Goal: Transaction & Acquisition: Purchase product/service

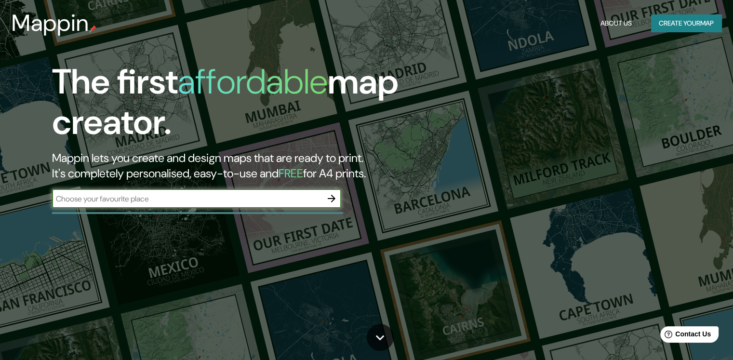
click at [337, 195] on icon "button" at bounding box center [332, 199] width 12 height 12
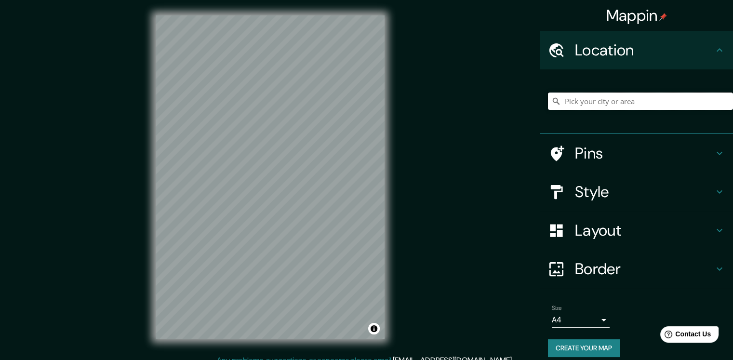
click at [590, 99] on input "Pick your city or area" at bounding box center [640, 101] width 185 height 17
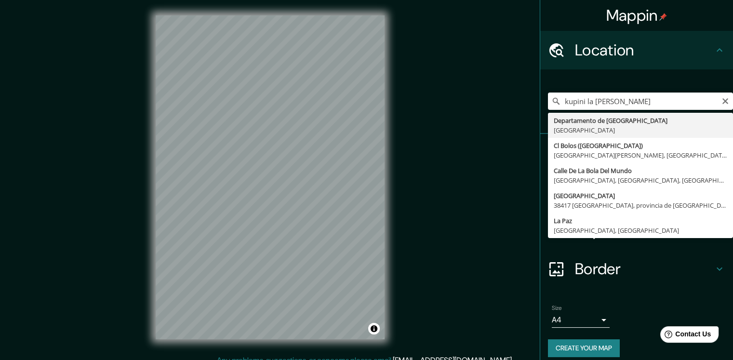
type input "Departamento de [GEOGRAPHIC_DATA], [GEOGRAPHIC_DATA]"
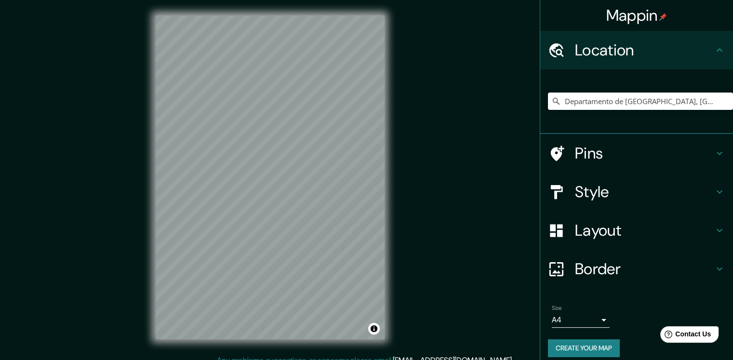
click at [624, 198] on h4 "Style" at bounding box center [644, 191] width 139 height 19
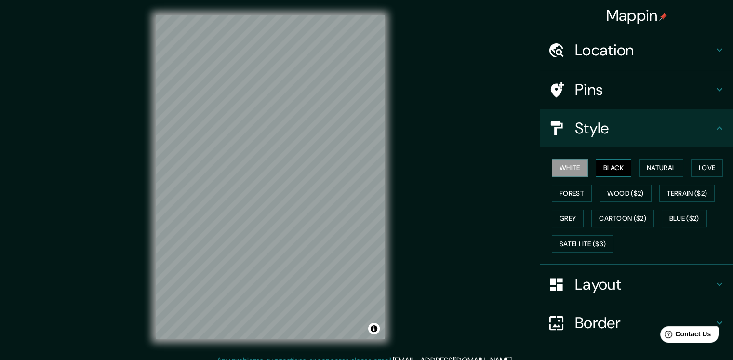
click at [608, 163] on button "Black" at bounding box center [614, 168] width 36 height 18
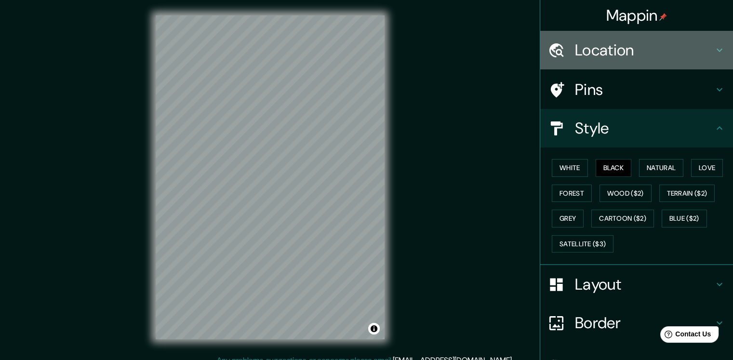
click at [584, 49] on h4 "Location" at bounding box center [644, 49] width 139 height 19
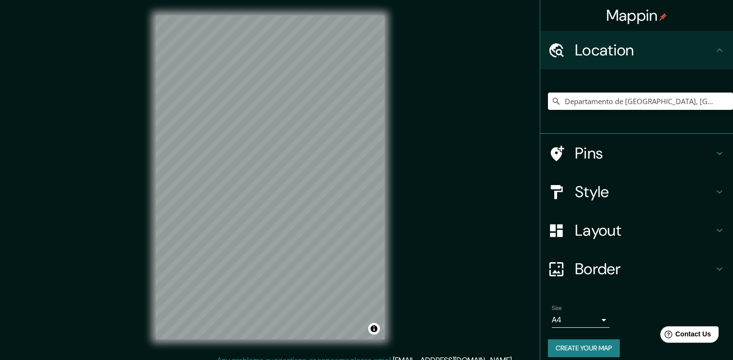
drag, startPoint x: 682, startPoint y: 105, endPoint x: 518, endPoint y: 108, distance: 163.9
click at [518, 108] on div "Mappin Location [GEOGRAPHIC_DATA], [GEOGRAPHIC_DATA] Pins Style Layout Border C…" at bounding box center [366, 185] width 733 height 370
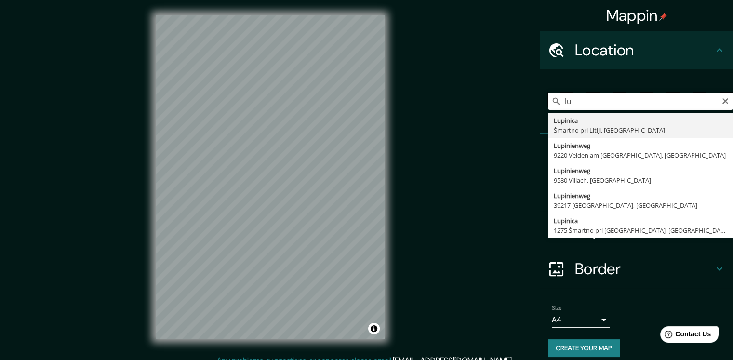
type input "l"
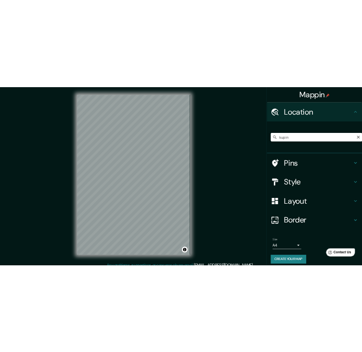
scroll to position [10, 0]
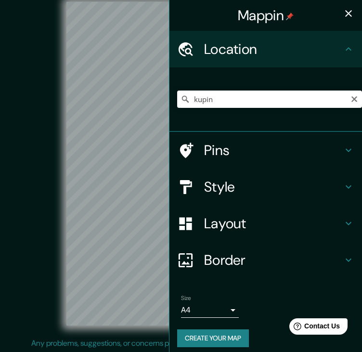
drag, startPoint x: 40, startPoint y: 162, endPoint x: 65, endPoint y: 162, distance: 24.6
click at [40, 162] on div "© Mapbox © OpenStreetMap Improve this map" at bounding box center [181, 163] width 326 height 317
drag, startPoint x: 339, startPoint y: 12, endPoint x: 318, endPoint y: 23, distance: 23.3
click at [343, 12] on icon "button" at bounding box center [349, 14] width 12 height 12
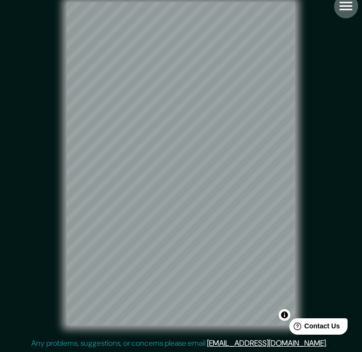
click at [341, 9] on icon "button" at bounding box center [346, 6] width 13 height 9
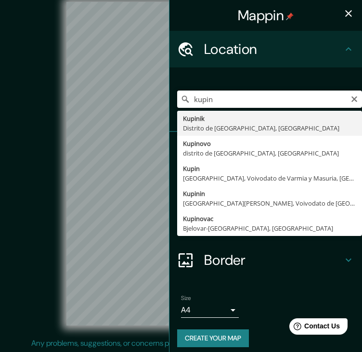
click at [222, 95] on input "kupin" at bounding box center [269, 99] width 185 height 17
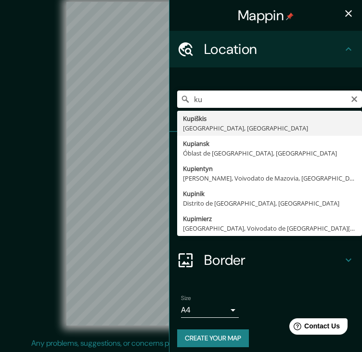
type input "k"
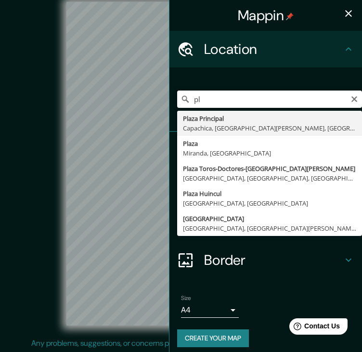
type input "p"
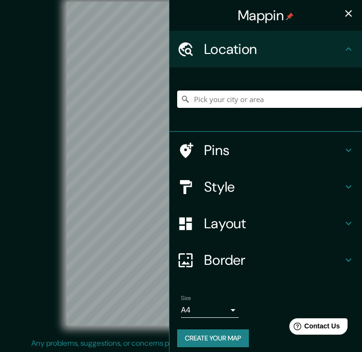
scroll to position [0, 0]
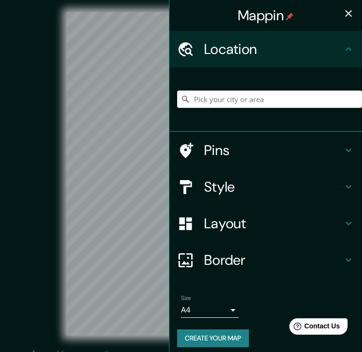
click at [25, 197] on div "© Mapbox © OpenStreetMap Improve this map" at bounding box center [181, 173] width 326 height 317
drag, startPoint x: 348, startPoint y: 8, endPoint x: 333, endPoint y: 20, distance: 19.3
click at [348, 8] on button "button" at bounding box center [348, 13] width 19 height 19
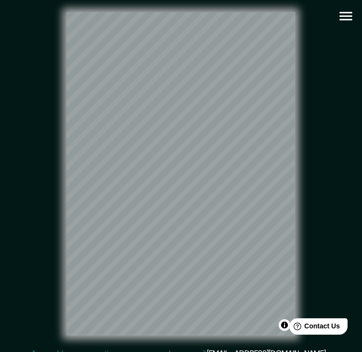
click at [334, 13] on div "Mappin Location Pins Style Layout Border Choose a border. Hint : you can make l…" at bounding box center [181, 181] width 362 height 363
click at [340, 13] on icon "button" at bounding box center [346, 16] width 13 height 9
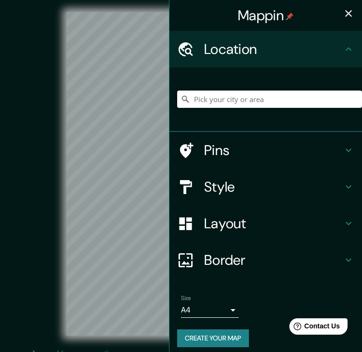
click at [283, 107] on input "Pick your city or area" at bounding box center [269, 99] width 185 height 17
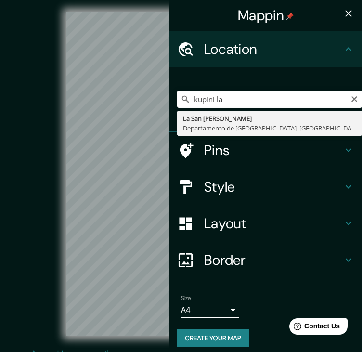
type input "La [GEOGRAPHIC_DATA][PERSON_NAME], [GEOGRAPHIC_DATA], [GEOGRAPHIC_DATA]"
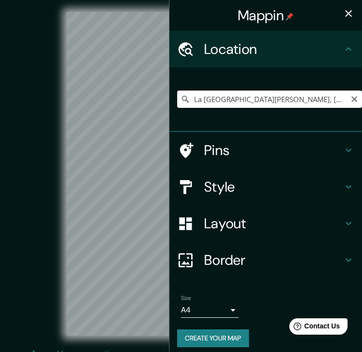
click at [242, 98] on input "La [GEOGRAPHIC_DATA][PERSON_NAME], [GEOGRAPHIC_DATA], [GEOGRAPHIC_DATA]" at bounding box center [269, 99] width 185 height 17
click at [352, 100] on icon "Clear" at bounding box center [355, 99] width 6 height 6
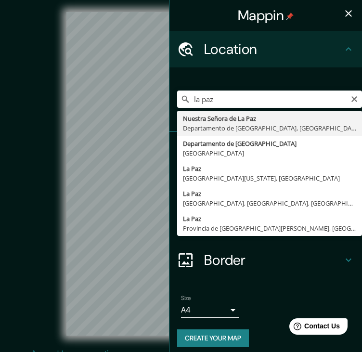
type input "[GEOGRAPHIC_DATA], [GEOGRAPHIC_DATA], [GEOGRAPHIC_DATA]"
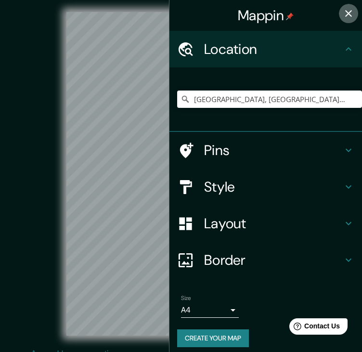
click at [343, 14] on icon "button" at bounding box center [349, 14] width 12 height 12
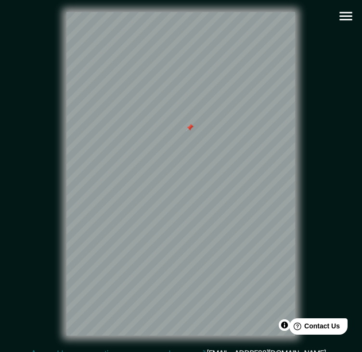
drag, startPoint x: 170, startPoint y: 107, endPoint x: 193, endPoint y: 138, distance: 39.2
click at [193, 132] on div at bounding box center [191, 128] width 8 height 8
click at [194, 141] on div at bounding box center [197, 138] width 8 height 8
drag, startPoint x: 172, startPoint y: 149, endPoint x: 420, endPoint y: 218, distance: 257.6
click at [362, 218] on html "Mappin Location [GEOGRAPHIC_DATA], [GEOGRAPHIC_DATA], [GEOGRAPHIC_DATA] Pins St…" at bounding box center [181, 176] width 362 height 352
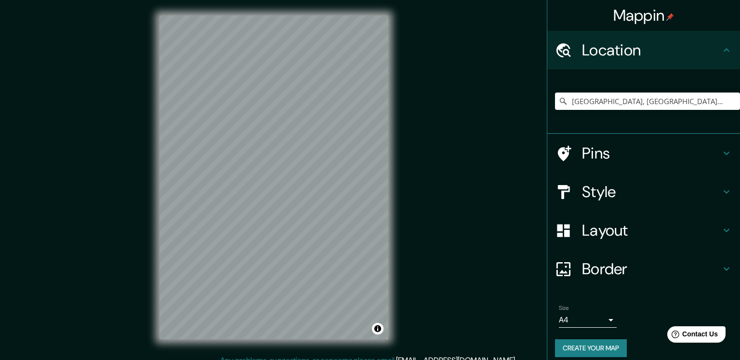
click at [587, 322] on body "Mappin Location [GEOGRAPHIC_DATA], [GEOGRAPHIC_DATA], [GEOGRAPHIC_DATA] Pins St…" at bounding box center [370, 180] width 740 height 360
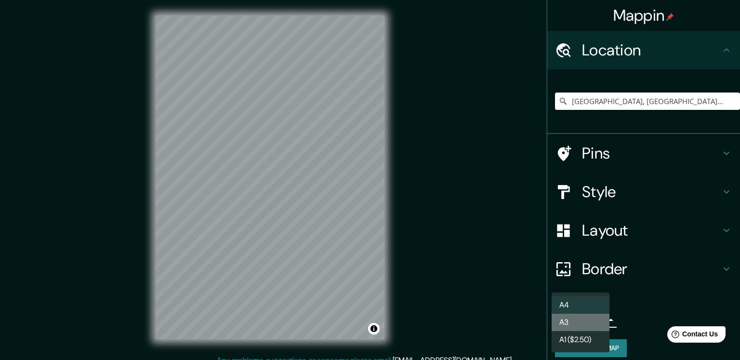
click at [586, 326] on li "A3" at bounding box center [581, 322] width 58 height 17
click at [588, 317] on body "Mappin Location [GEOGRAPHIC_DATA], [GEOGRAPHIC_DATA], [GEOGRAPHIC_DATA] Pins St…" at bounding box center [370, 180] width 740 height 360
click at [559, 300] on li "A4" at bounding box center [581, 304] width 58 height 17
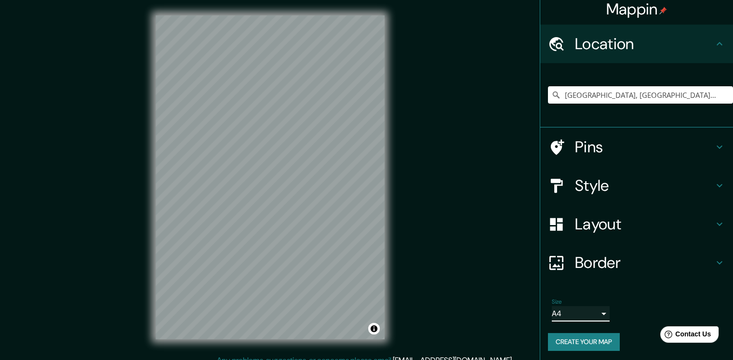
scroll to position [8, 0]
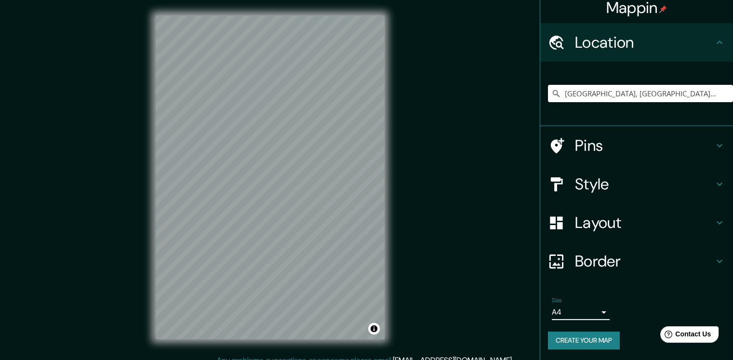
click at [589, 186] on h4 "Style" at bounding box center [644, 183] width 139 height 19
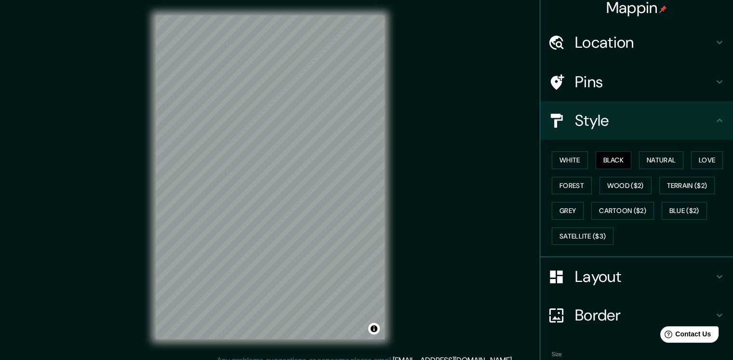
click at [600, 280] on h4 "Layout" at bounding box center [644, 276] width 139 height 19
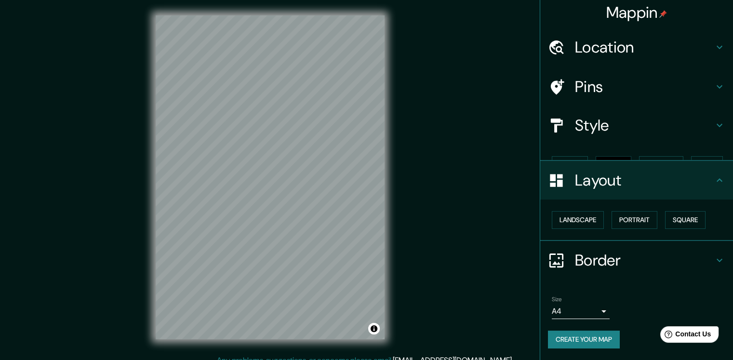
scroll to position [0, 0]
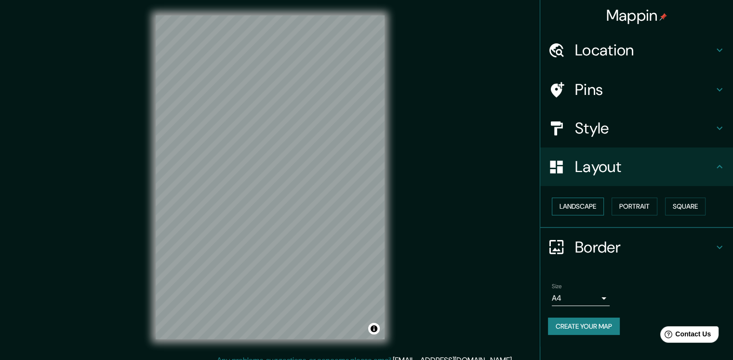
click at [591, 206] on button "Landscape" at bounding box center [578, 207] width 52 height 18
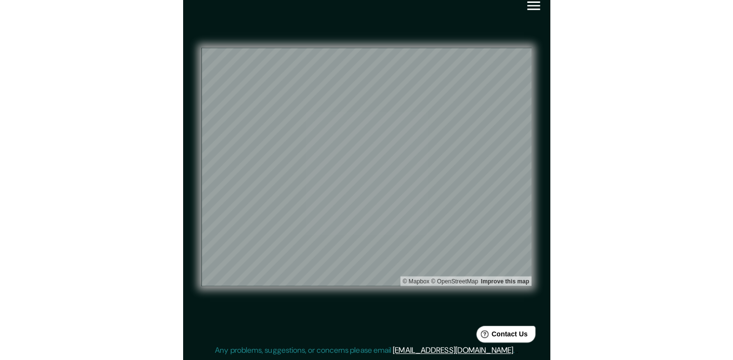
scroll to position [10, 0]
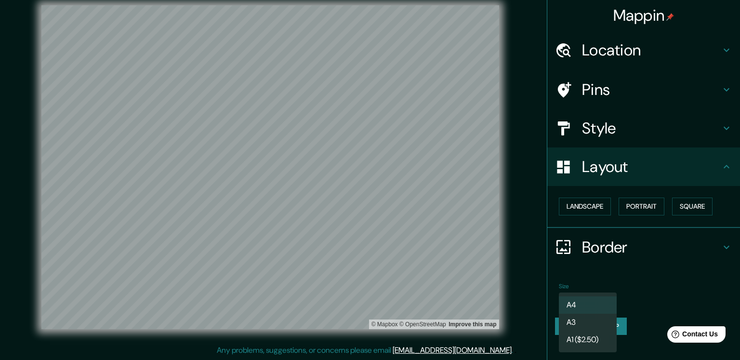
click at [601, 303] on body "Mappin Location [GEOGRAPHIC_DATA], [GEOGRAPHIC_DATA], [GEOGRAPHIC_DATA] Pins St…" at bounding box center [370, 170] width 740 height 360
click at [606, 321] on li "A3" at bounding box center [588, 322] width 58 height 17
click at [583, 297] on body "Mappin Location [GEOGRAPHIC_DATA], [GEOGRAPHIC_DATA], [GEOGRAPHIC_DATA] Pins St…" at bounding box center [370, 170] width 740 height 360
click at [561, 301] on li "A4" at bounding box center [588, 304] width 58 height 17
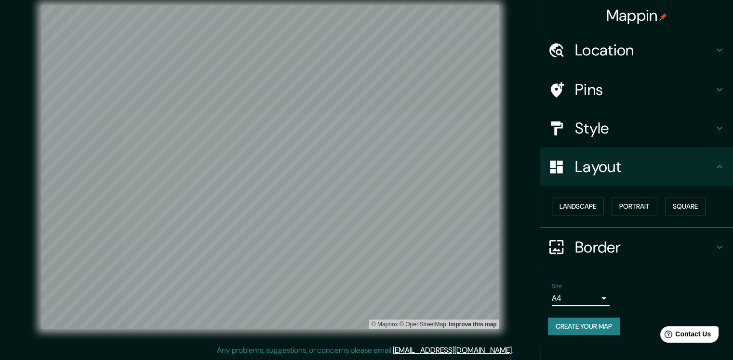
click at [594, 305] on div "Size A4 single" at bounding box center [636, 294] width 177 height 31
click at [592, 305] on div "Size A4 single" at bounding box center [636, 294] width 177 height 31
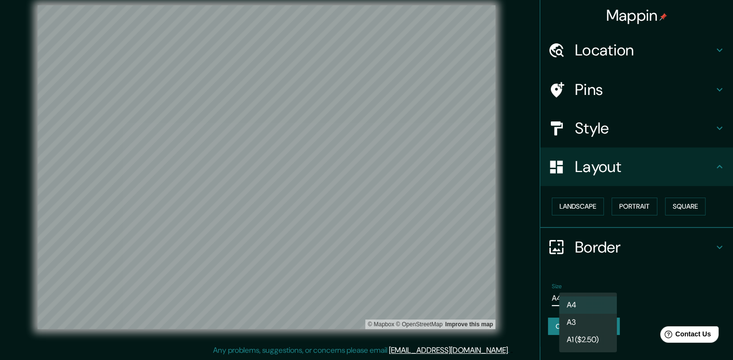
drag, startPoint x: 591, startPoint y: 301, endPoint x: 590, endPoint y: 316, distance: 14.9
click at [591, 303] on body "Mappin Location [GEOGRAPHIC_DATA], [GEOGRAPHIC_DATA], [GEOGRAPHIC_DATA] Pins St…" at bounding box center [366, 170] width 733 height 360
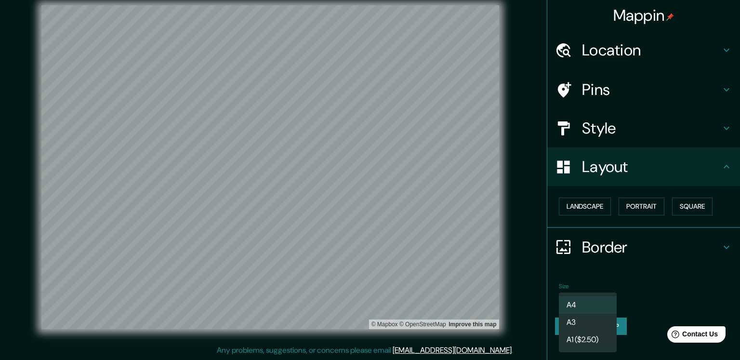
click at [594, 342] on li "A1 ($2.50)" at bounding box center [588, 339] width 58 height 17
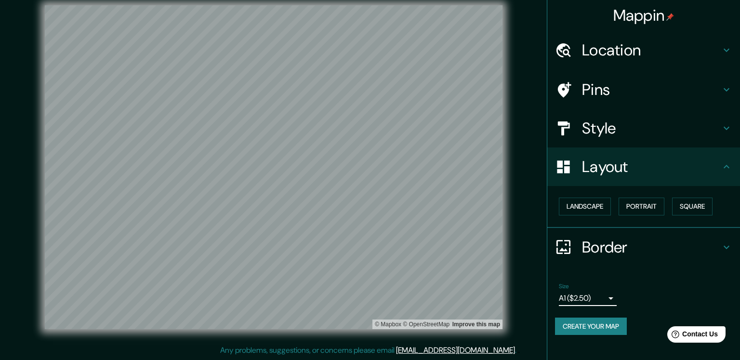
click at [596, 301] on body "Mappin Location [GEOGRAPHIC_DATA], [GEOGRAPHIC_DATA], [GEOGRAPHIC_DATA] Pins St…" at bounding box center [370, 170] width 740 height 360
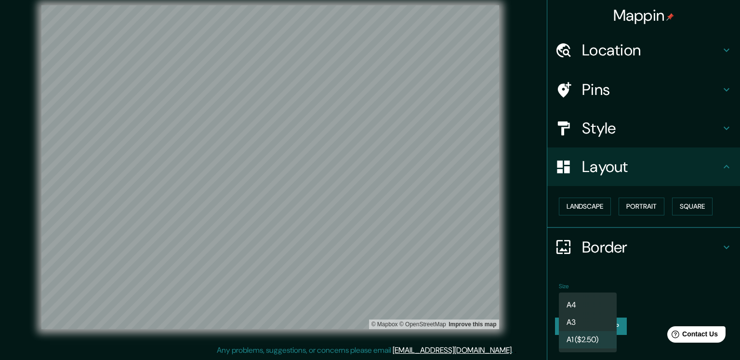
click at [591, 322] on li "A3" at bounding box center [588, 322] width 58 height 17
type input "a4"
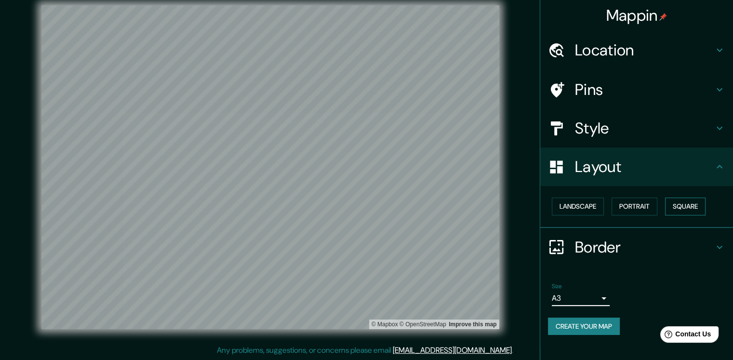
click at [700, 212] on button "Square" at bounding box center [685, 207] width 40 height 18
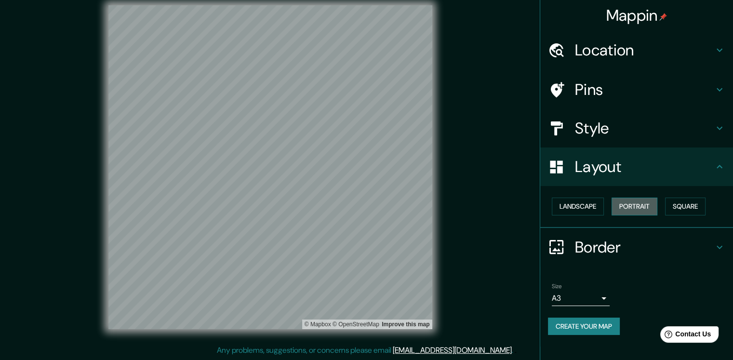
click at [637, 204] on button "Portrait" at bounding box center [635, 207] width 46 height 18
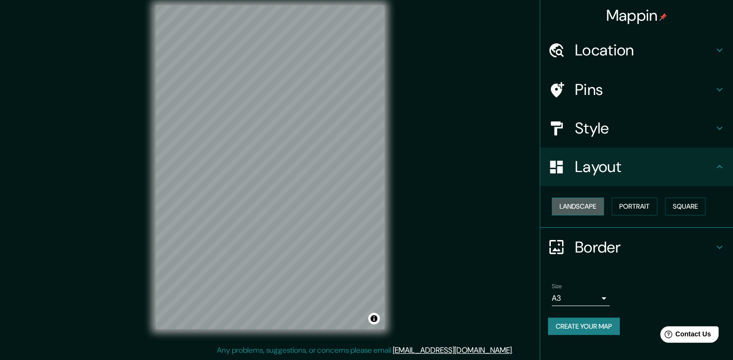
click at [581, 200] on button "Landscape" at bounding box center [578, 207] width 52 height 18
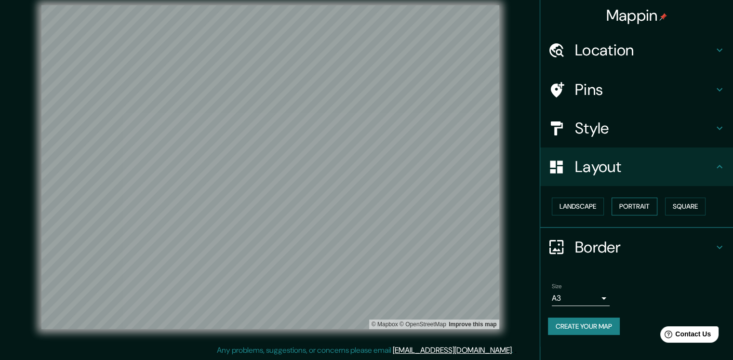
click at [630, 208] on button "Portrait" at bounding box center [635, 207] width 46 height 18
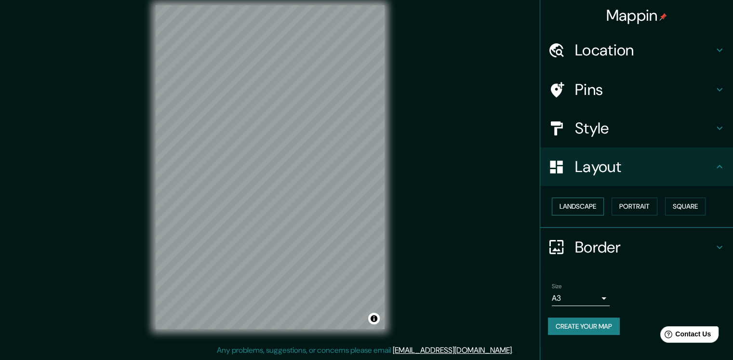
click at [586, 206] on button "Landscape" at bounding box center [578, 207] width 52 height 18
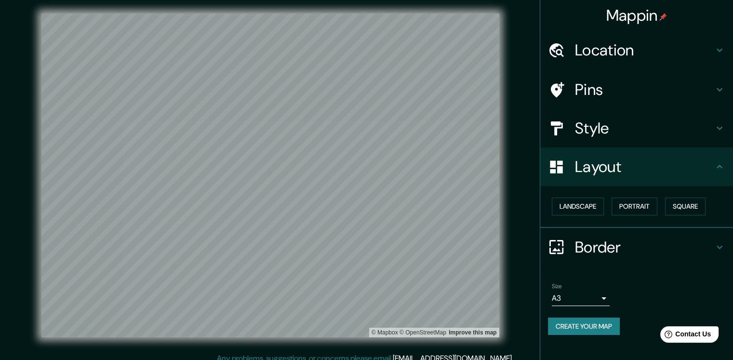
scroll to position [0, 0]
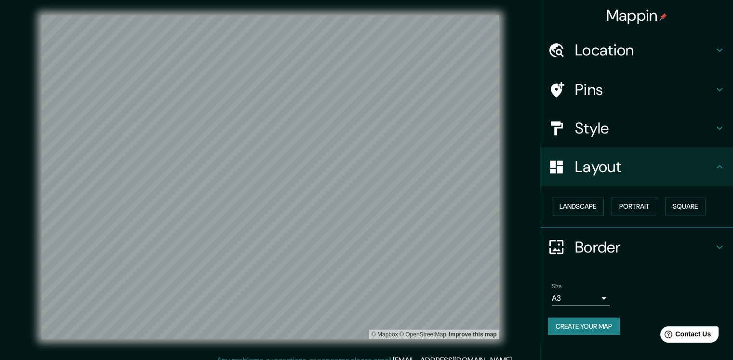
click at [600, 327] on button "Create your map" at bounding box center [584, 327] width 72 height 18
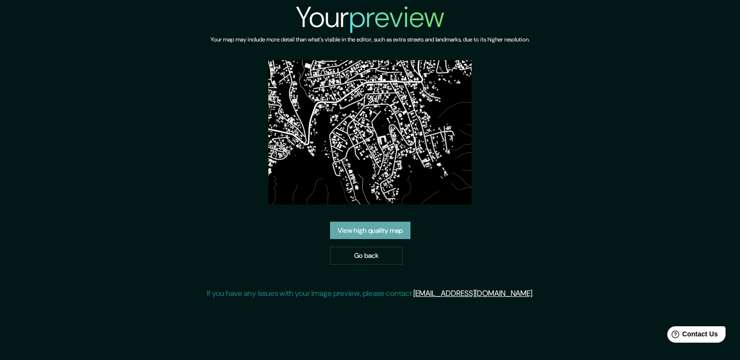
click at [392, 224] on link "View high quality map" at bounding box center [370, 231] width 80 height 18
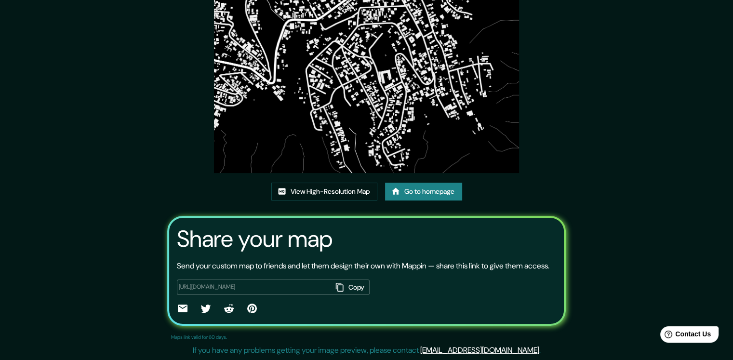
scroll to position [96, 0]
click at [356, 183] on link "View High-Resolution Map" at bounding box center [324, 192] width 106 height 18
click at [338, 284] on icon "button" at bounding box center [340, 287] width 10 height 10
